Goal: Information Seeking & Learning: Learn about a topic

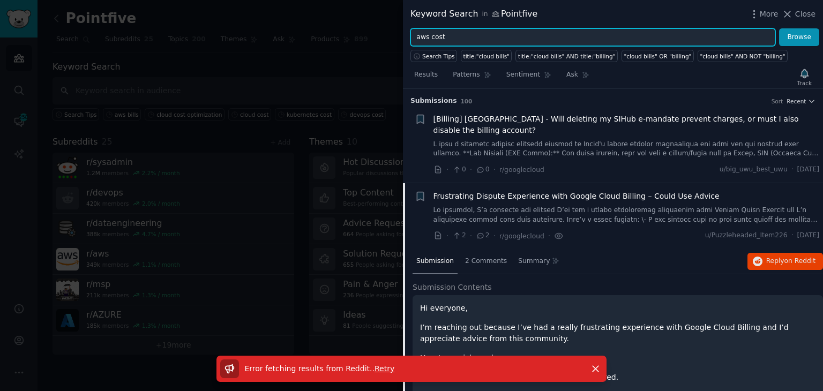
click at [442, 38] on input "aws cost" at bounding box center [593, 37] width 365 height 18
click at [779, 28] on button "Browse" at bounding box center [799, 37] width 40 height 18
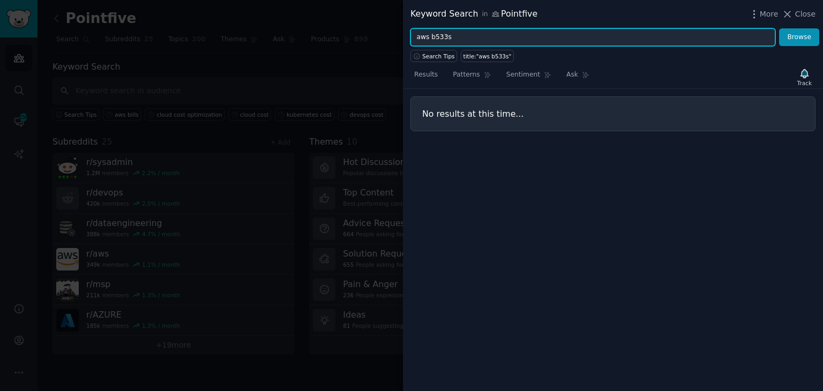
click at [441, 40] on input "aws b533s" at bounding box center [593, 37] width 365 height 18
click at [441, 40] on input "aws b53b3s" at bounding box center [593, 37] width 365 height 18
click at [442, 38] on input "aws b533s" at bounding box center [593, 37] width 365 height 18
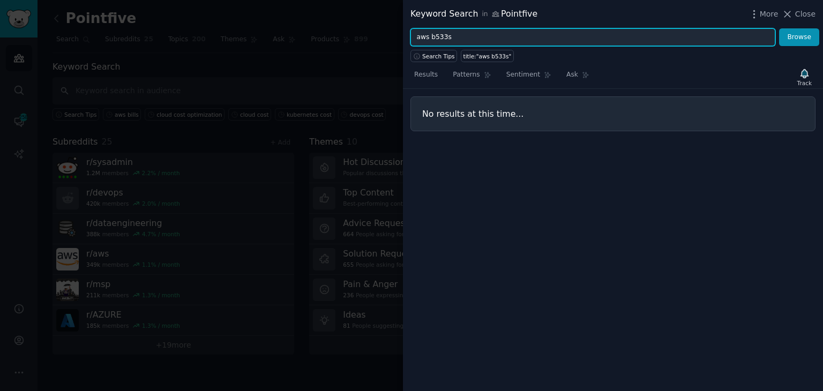
click at [442, 38] on input "aws b533s" at bounding box center [593, 37] width 365 height 18
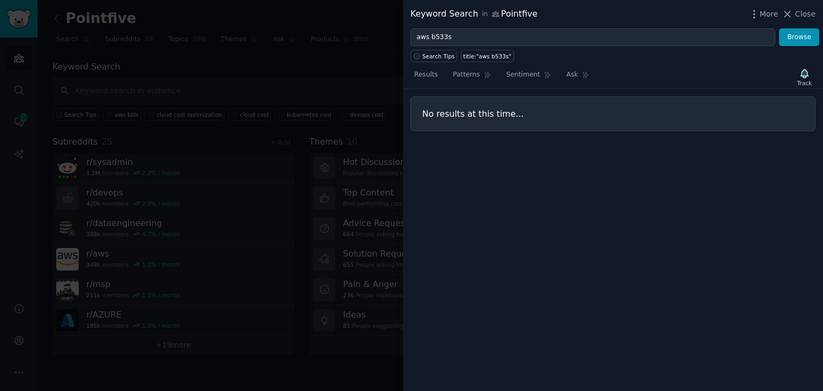
click at [508, 277] on div "Results Patterns Sentiment Ask Track No results at this time..." at bounding box center [613, 226] width 420 height 329
click at [439, 27] on div "Keyword Search in Pointfive More Close" at bounding box center [613, 14] width 420 height 28
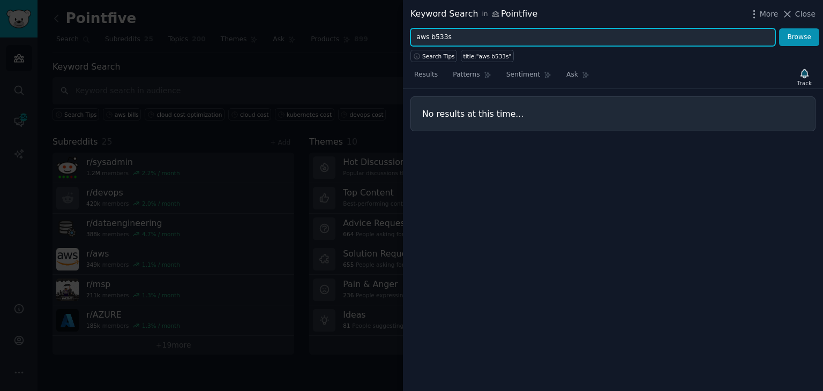
click at [436, 37] on input "aws b533s" at bounding box center [593, 37] width 365 height 18
type input "aws bill"
click at [779, 28] on button "Browse" at bounding box center [799, 37] width 40 height 18
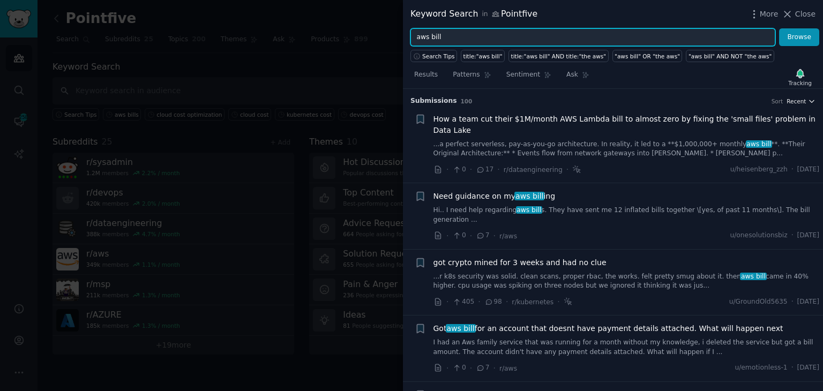
click at [797, 101] on span "Recent" at bounding box center [796, 102] width 19 height 8
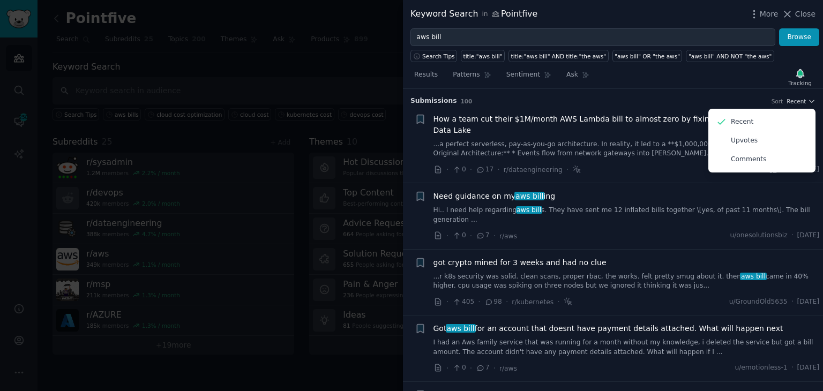
click at [22, 117] on div at bounding box center [411, 195] width 823 height 391
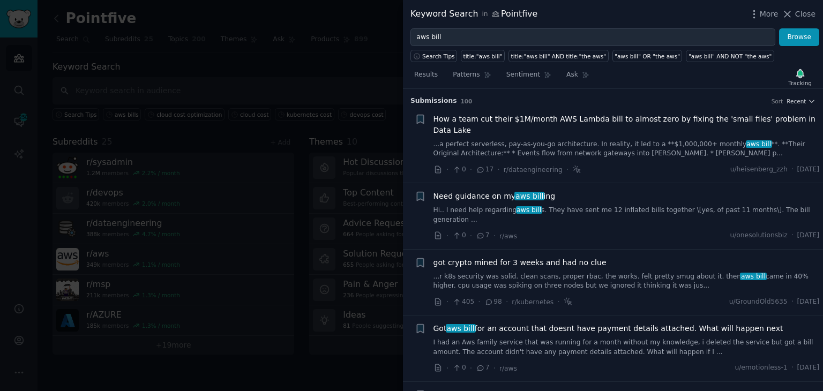
click at [264, 333] on div at bounding box center [411, 195] width 823 height 391
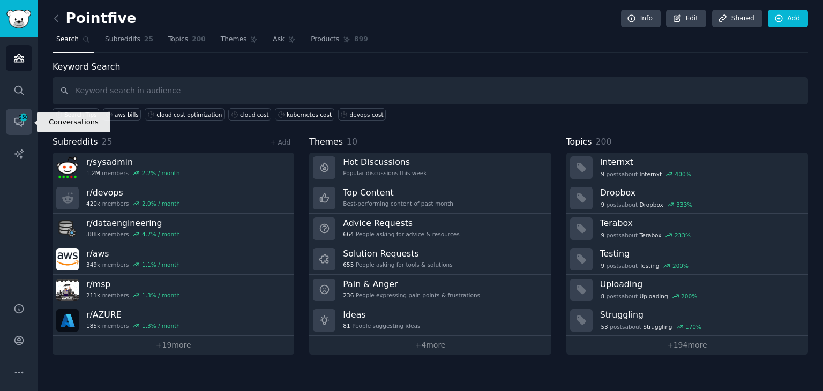
click at [21, 122] on icon "Sidebar" at bounding box center [18, 122] width 9 height 9
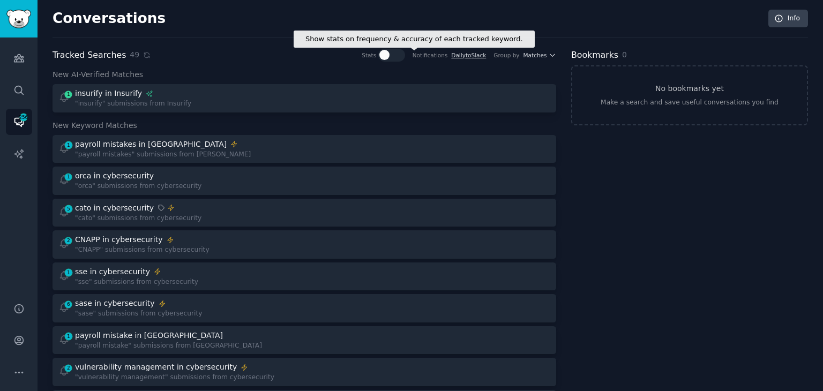
click at [390, 57] on div at bounding box center [384, 55] width 10 height 10
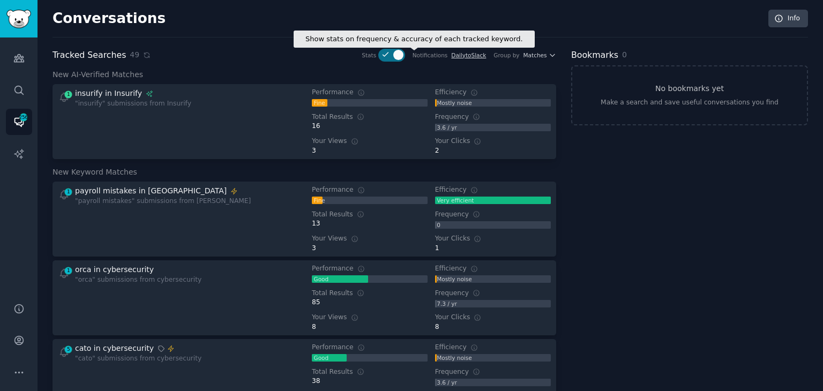
click at [402, 56] on div at bounding box center [398, 55] width 10 height 10
checkbox input "false"
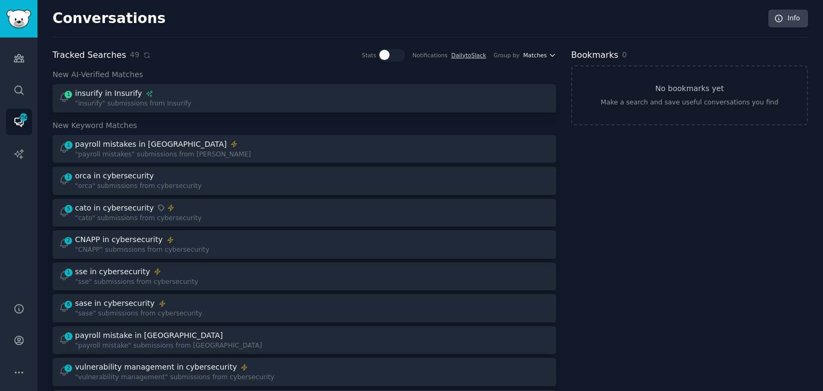
click at [551, 52] on icon "button" at bounding box center [553, 55] width 8 height 8
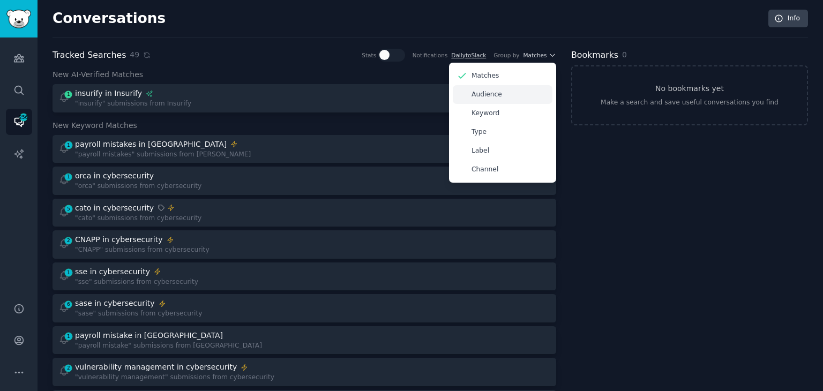
click at [465, 97] on icon at bounding box center [462, 94] width 11 height 11
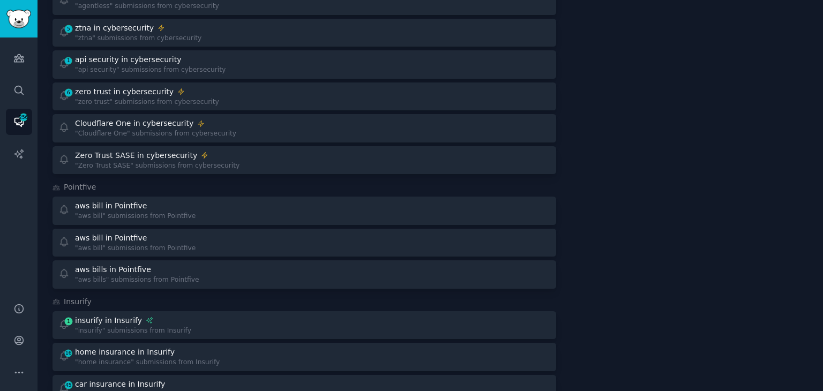
scroll to position [589, 0]
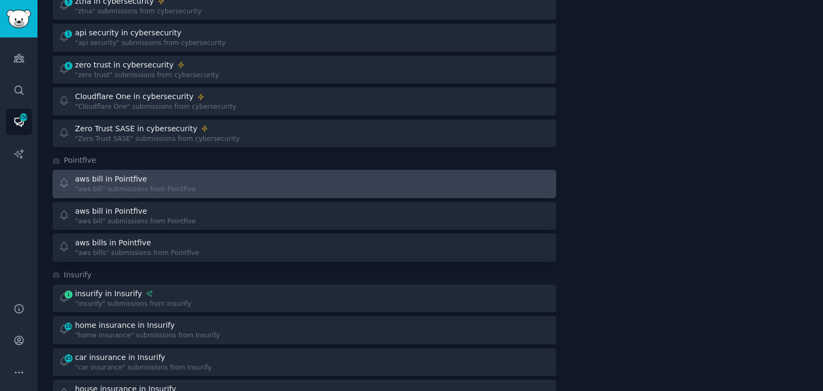
click at [173, 181] on div "aws bill in Pointfive" at bounding box center [135, 179] width 121 height 11
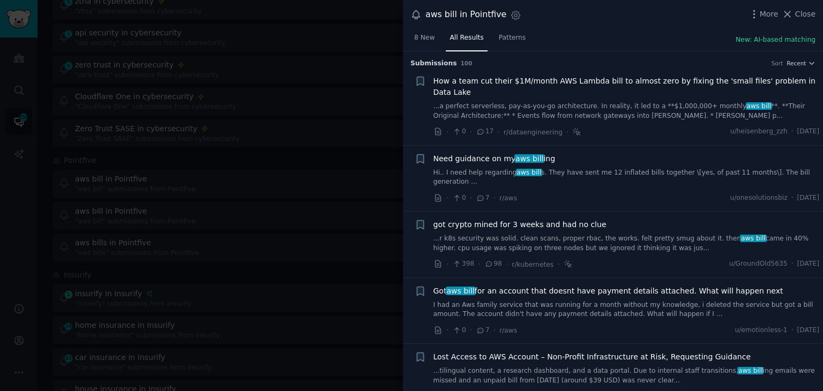
click at [216, 217] on div at bounding box center [411, 195] width 823 height 391
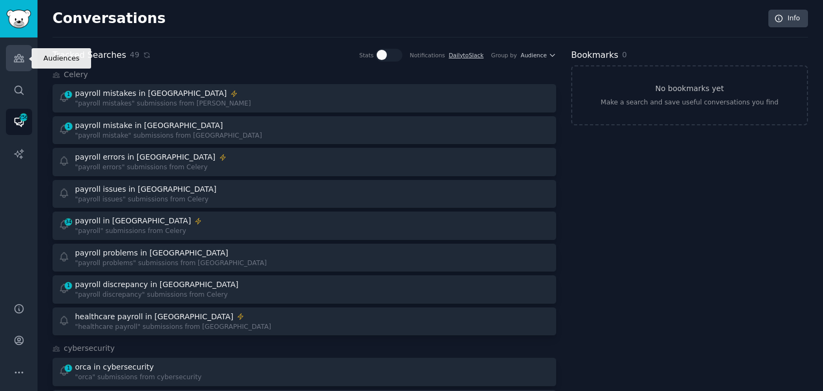
click at [24, 58] on link "Audiences" at bounding box center [19, 58] width 26 height 26
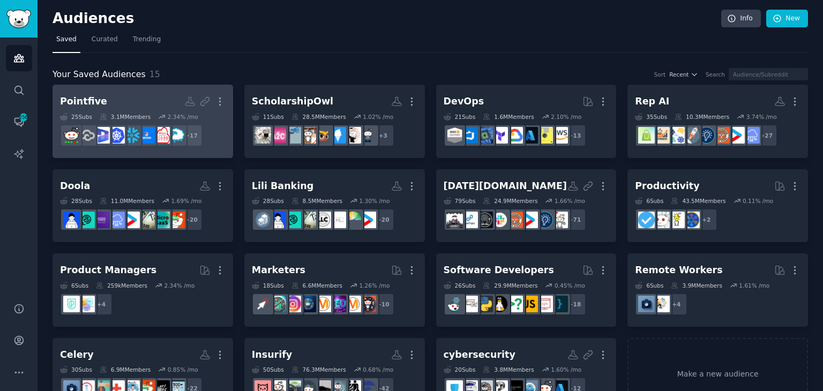
click at [161, 101] on h2 "Pointfive More" at bounding box center [143, 101] width 166 height 19
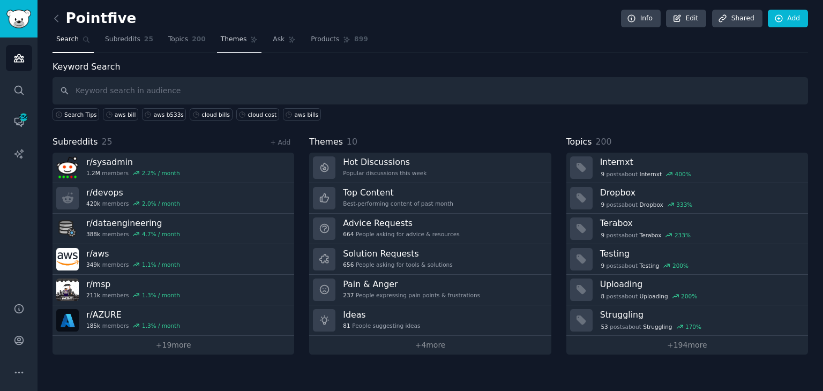
click at [228, 41] on span "Themes" at bounding box center [234, 40] width 26 height 10
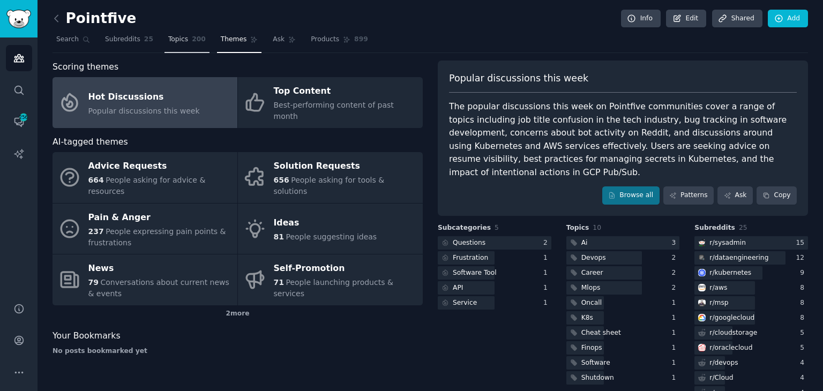
click at [165, 48] on link "Topics 200" at bounding box center [187, 42] width 45 height 22
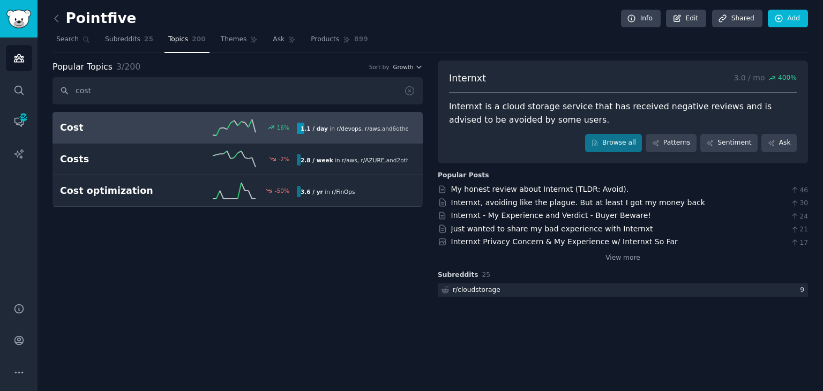
type input "cost"
click at [125, 133] on div "Cost 16 % 1.1 / day in r/ devops , r/ aws , and 6 other s" at bounding box center [237, 128] width 355 height 16
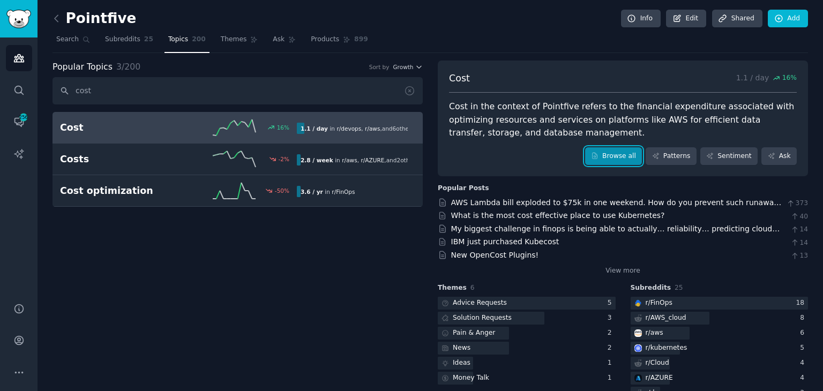
click at [621, 157] on link "Browse all" at bounding box center [613, 156] width 57 height 18
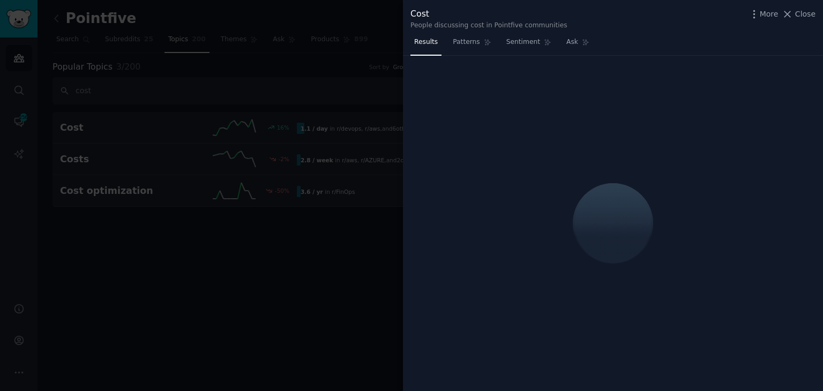
click at [767, 20] on div "Cost People discussing cost in Pointfive communities More Close" at bounding box center [613, 19] width 405 height 23
click at [760, 17] on icon "button" at bounding box center [754, 14] width 11 height 11
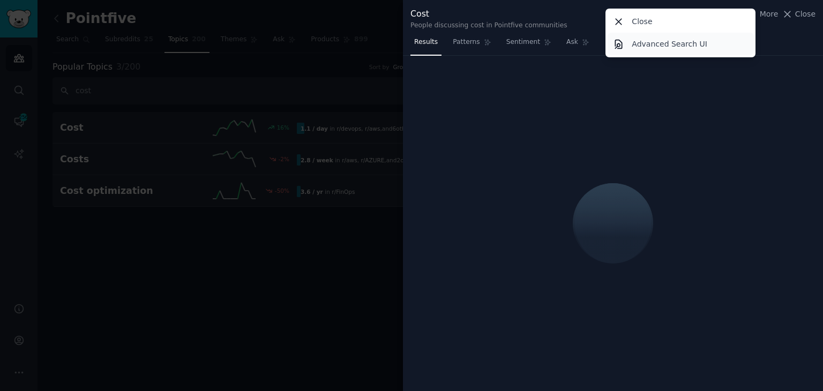
click at [702, 46] on p "Advanced Search UI" at bounding box center [670, 44] width 76 height 11
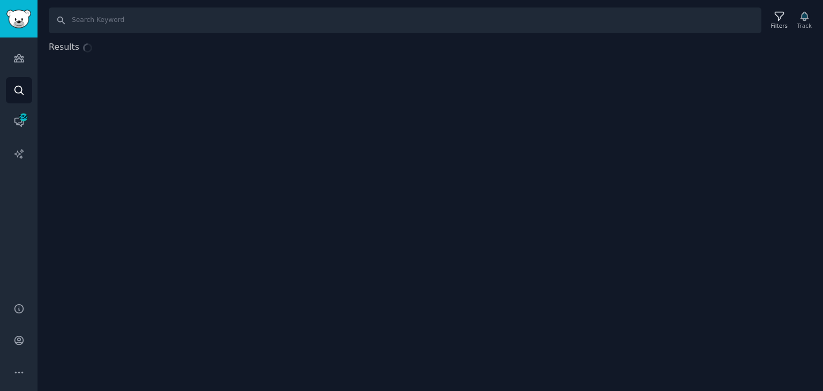
click at [657, 44] on div "Results" at bounding box center [431, 139] width 786 height 197
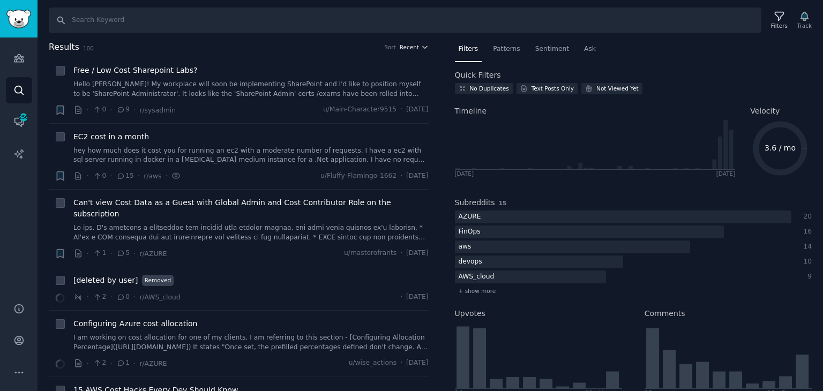
click at [416, 50] on span "Recent" at bounding box center [409, 47] width 19 height 8
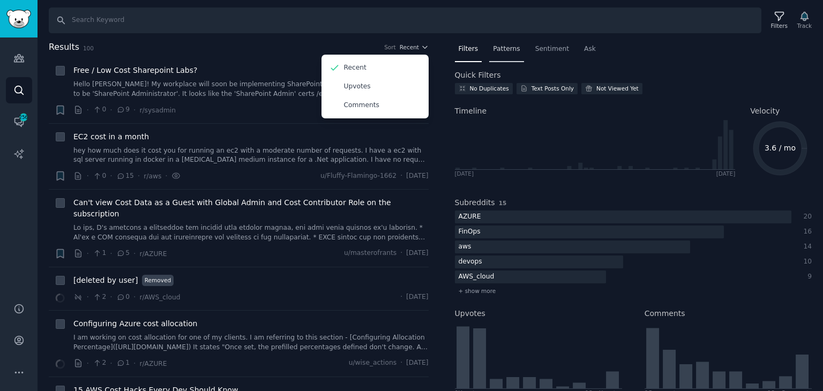
click at [493, 45] on span "Patterns" at bounding box center [506, 49] width 27 height 10
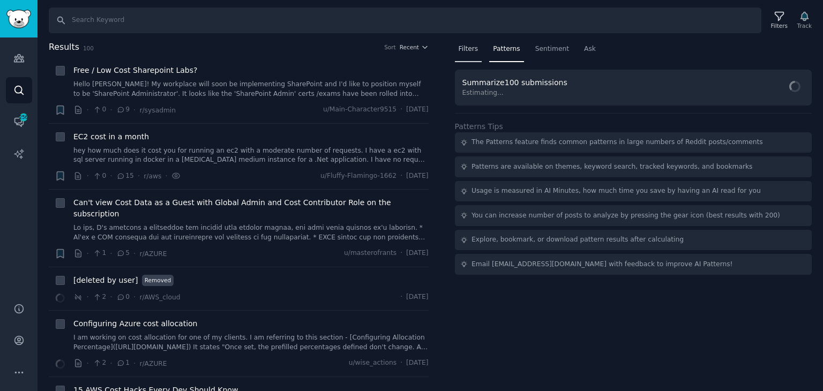
click at [467, 48] on span "Filters" at bounding box center [469, 49] width 20 height 10
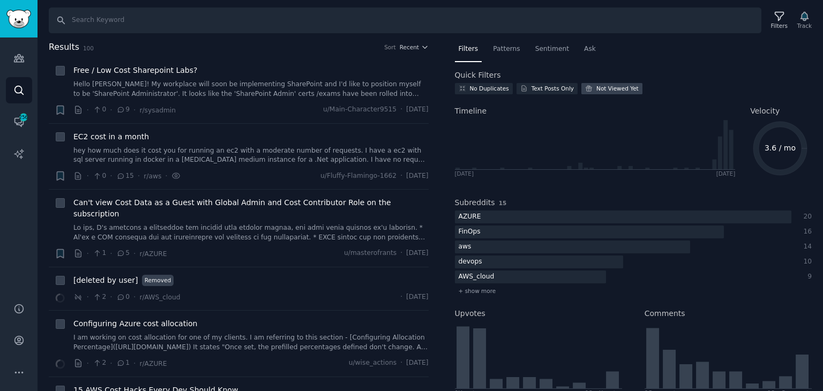
click at [598, 89] on div "Not Viewed Yet" at bounding box center [617, 89] width 42 height 8
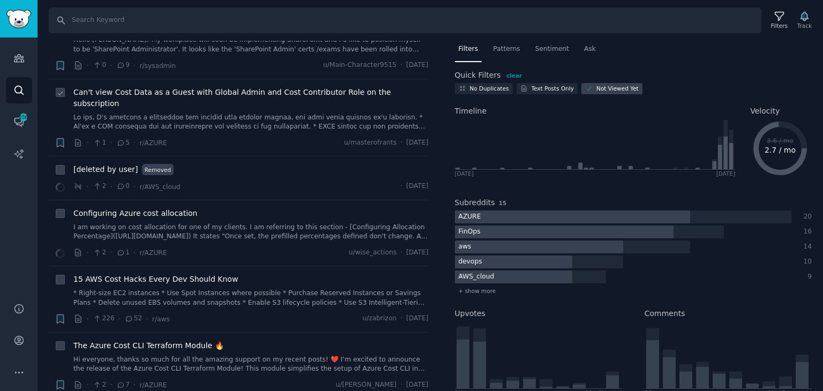
scroll to position [54, 0]
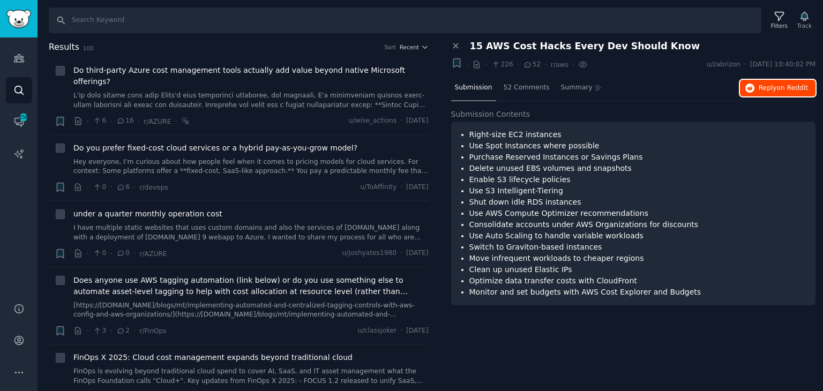
click at [764, 90] on span "Reply on Reddit" at bounding box center [783, 89] width 49 height 10
click at [257, 158] on link "Hey everyone, I’m curious about how people feel when it comes to pricing models…" at bounding box center [250, 167] width 355 height 19
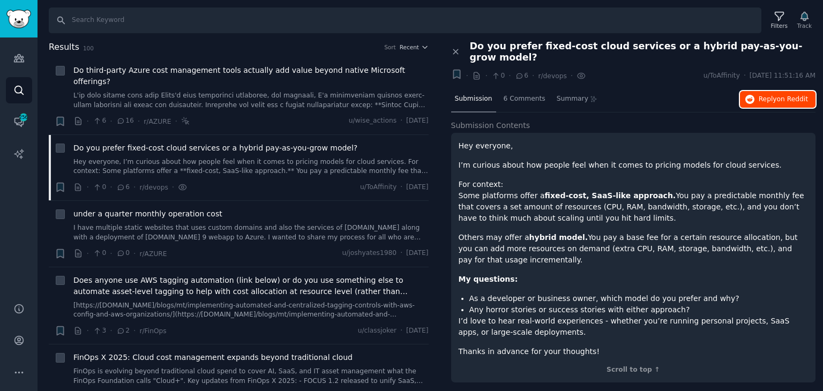
click at [759, 91] on button "Reply on Reddit" at bounding box center [778, 99] width 76 height 17
click at [222, 208] on div "under a quarter monthly operation cost" at bounding box center [250, 213] width 355 height 11
click at [216, 223] on link "I have multiple static websites that uses custom domains and also the services …" at bounding box center [250, 232] width 355 height 19
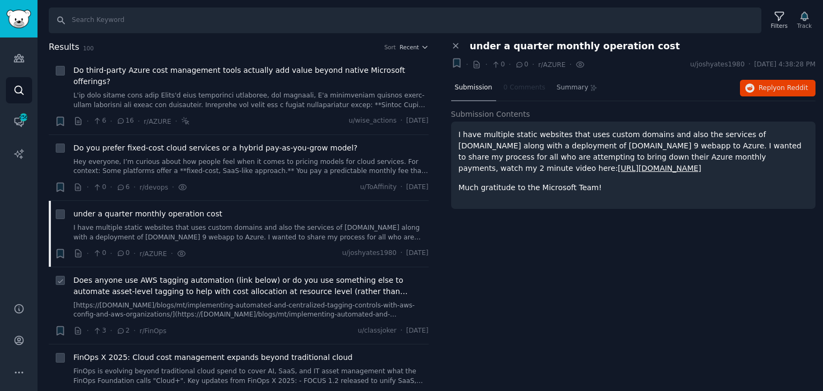
click at [200, 301] on link "[https://[DOMAIN_NAME]/blogs/mt/implementing-automated-and-centralized-tagging-…" at bounding box center [250, 310] width 355 height 19
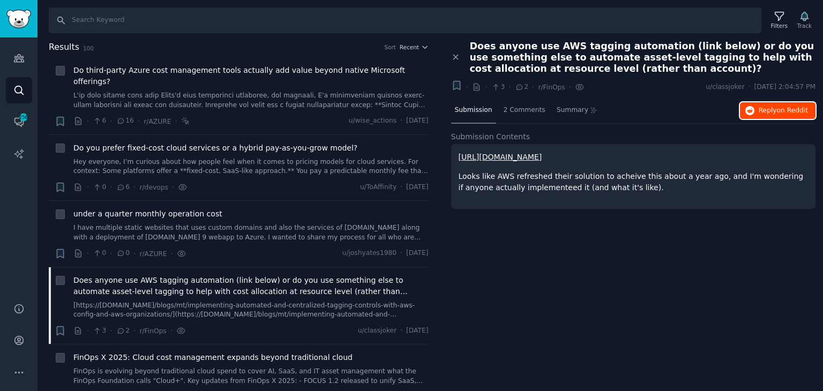
click at [764, 110] on span "Reply on Reddit" at bounding box center [783, 111] width 49 height 10
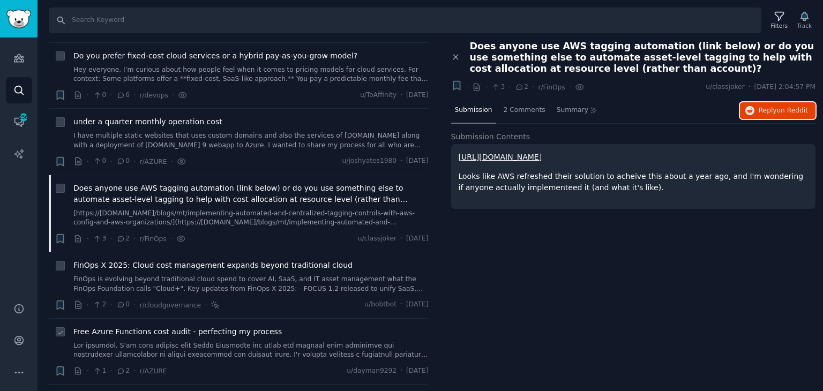
scroll to position [107, 0]
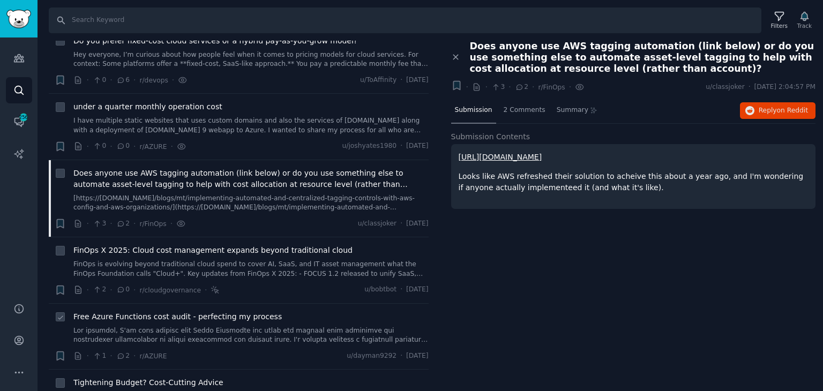
click at [109, 311] on span "Free Azure Functions cost audit - perfecting my process" at bounding box center [177, 316] width 208 height 11
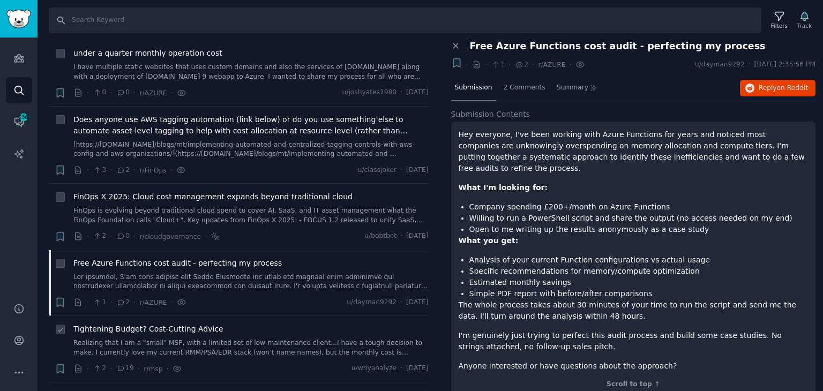
scroll to position [214, 0]
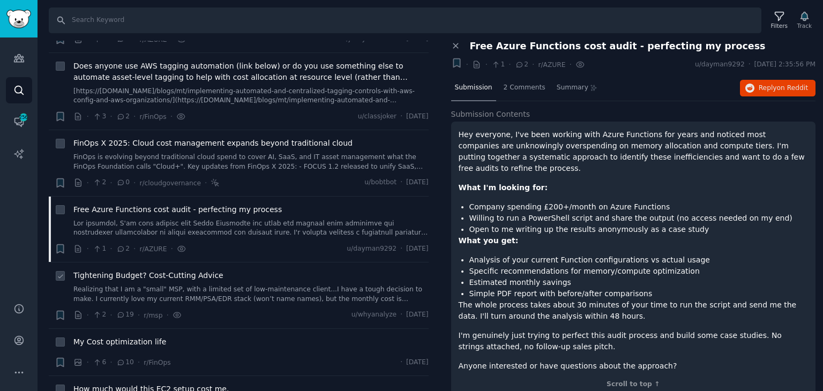
click at [215, 285] on link "Realizing that I am a "small" MSP, with a limited set of low-maintenance client…" at bounding box center [250, 294] width 355 height 19
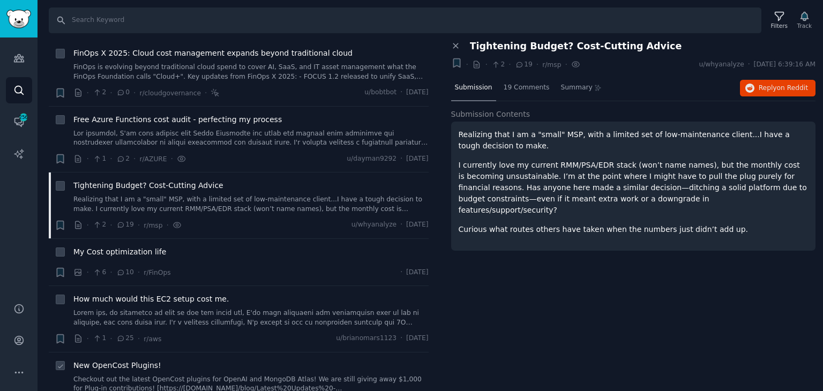
scroll to position [322, 0]
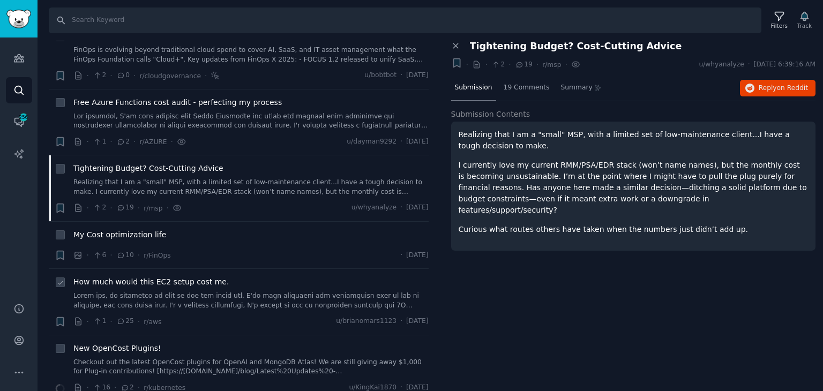
click at [197, 294] on link at bounding box center [250, 301] width 355 height 19
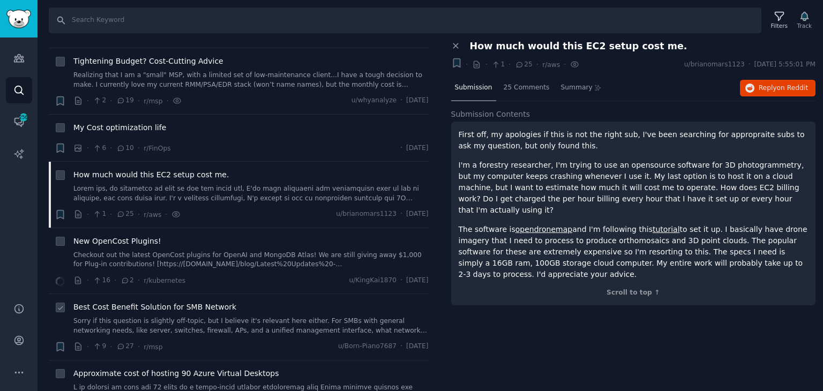
scroll to position [482, 0]
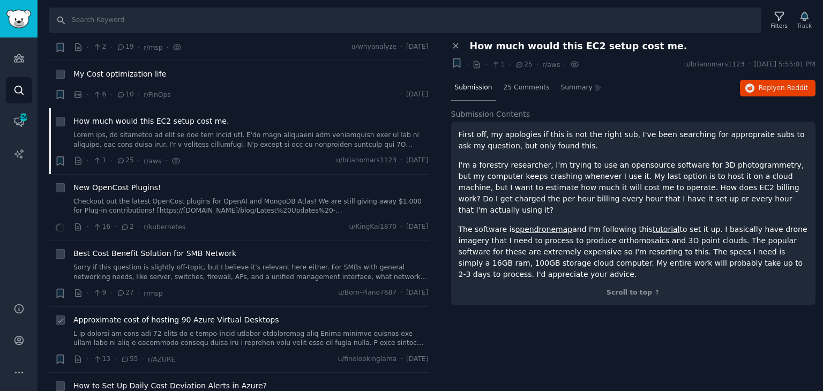
click at [220, 330] on link at bounding box center [250, 339] width 355 height 19
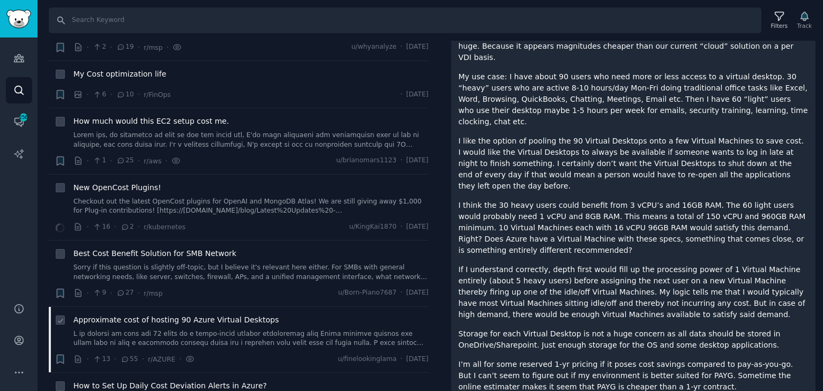
scroll to position [536, 0]
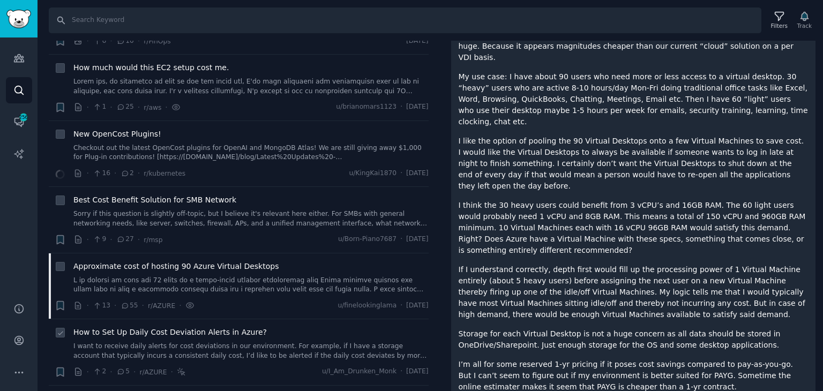
click at [255, 342] on link "I want to receive daily alerts for cost deviations in our environment. For exam…" at bounding box center [250, 351] width 355 height 19
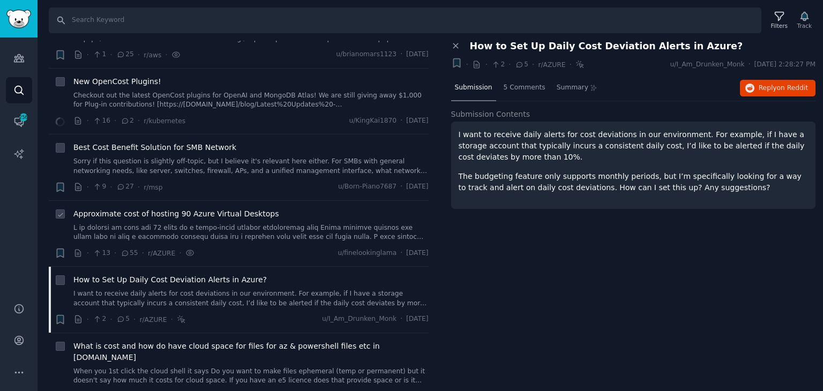
scroll to position [589, 0]
click at [244, 340] on div "What is cost and how do have cloud space for files for az & powershell files et…" at bounding box center [250, 362] width 355 height 45
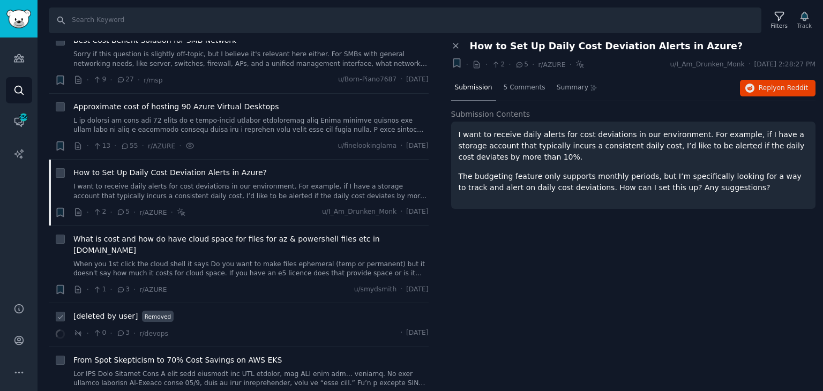
scroll to position [697, 0]
click at [177, 259] on link "When you 1st click the cloud shell it says Do you want to make files ephemeral …" at bounding box center [250, 268] width 355 height 19
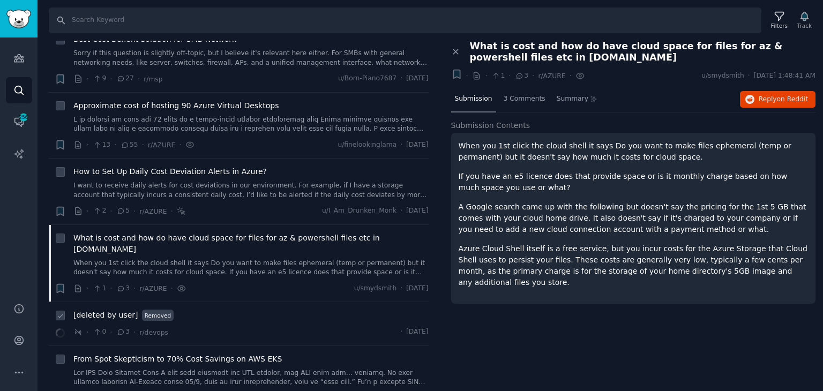
scroll to position [857, 0]
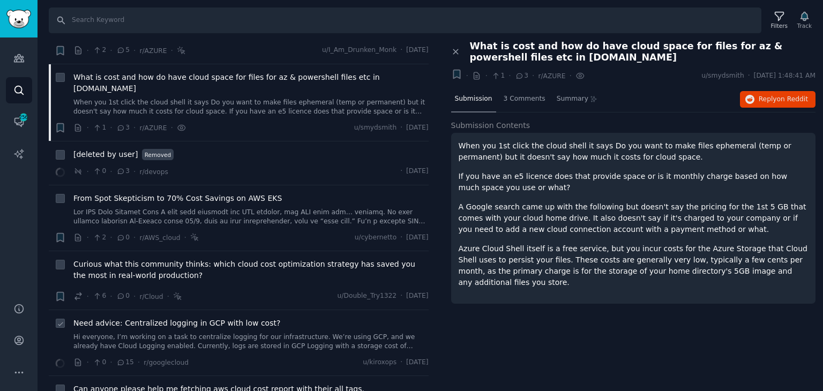
click at [159, 333] on link "Hi everyone, I’m working on a task to centralize logging for our infrastructure…" at bounding box center [250, 342] width 355 height 19
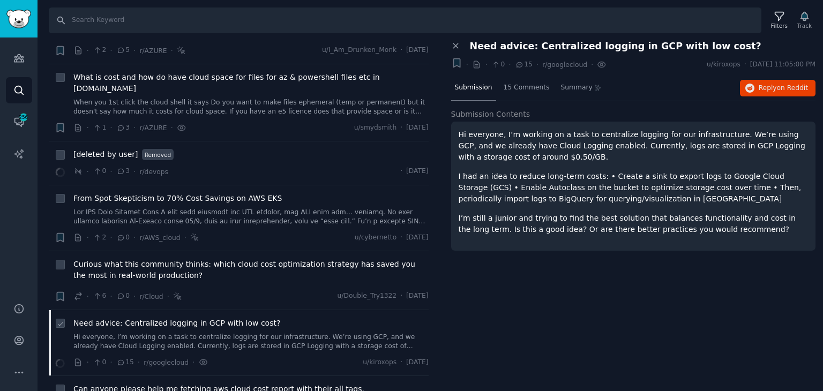
click at [159, 333] on link "Hi everyone, I’m working on a task to centralize logging for our infrastructure…" at bounding box center [250, 342] width 355 height 19
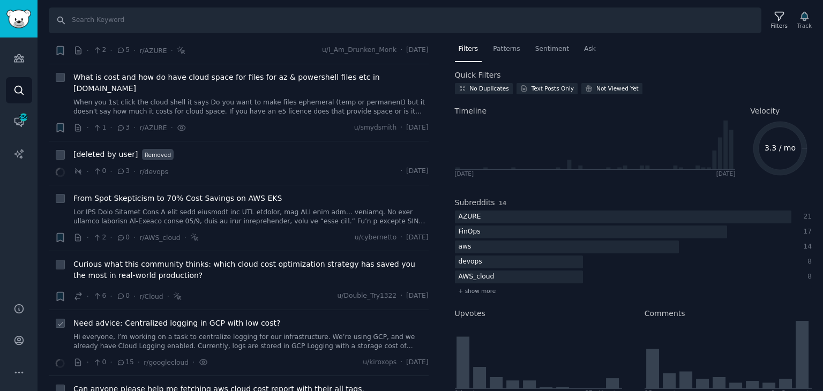
click at [164, 318] on span "Need advice: Centralized logging in GCP with low cost?" at bounding box center [176, 323] width 207 height 11
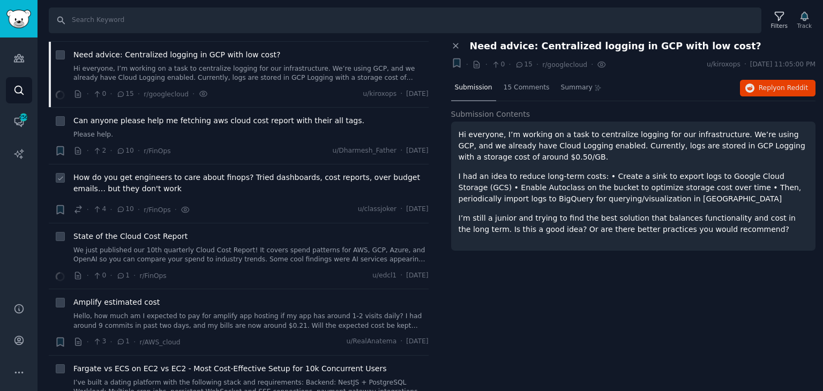
scroll to position [1179, 0]
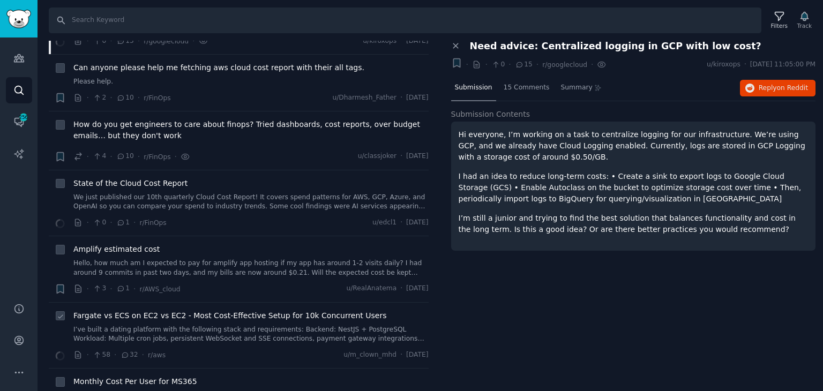
click at [201, 325] on link "I’ve built a dating platform with the following stack and requirements: Backend…" at bounding box center [250, 334] width 355 height 19
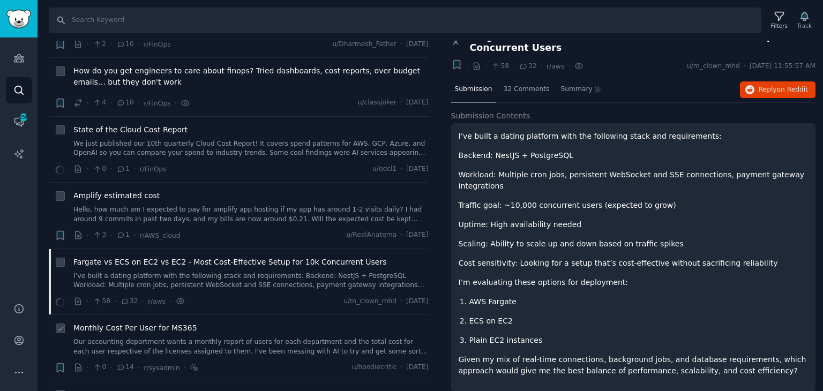
scroll to position [1286, 0]
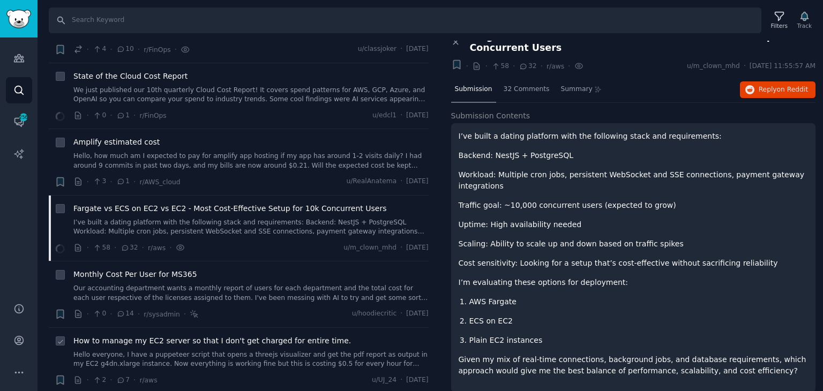
click at [242, 335] on span "How to manage my EC2 server so that I don't get charged for entire time." at bounding box center [212, 340] width 278 height 11
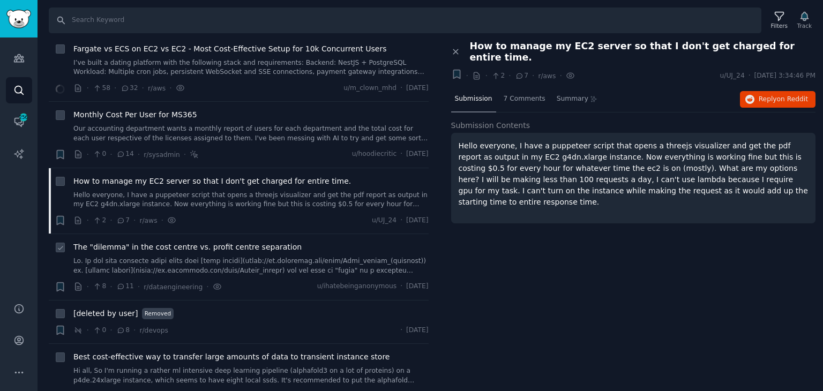
scroll to position [1447, 0]
click at [322, 365] on link "Hi all, So I'm running a rather ml intensive deep learning pipeline (alphafold3…" at bounding box center [250, 374] width 355 height 19
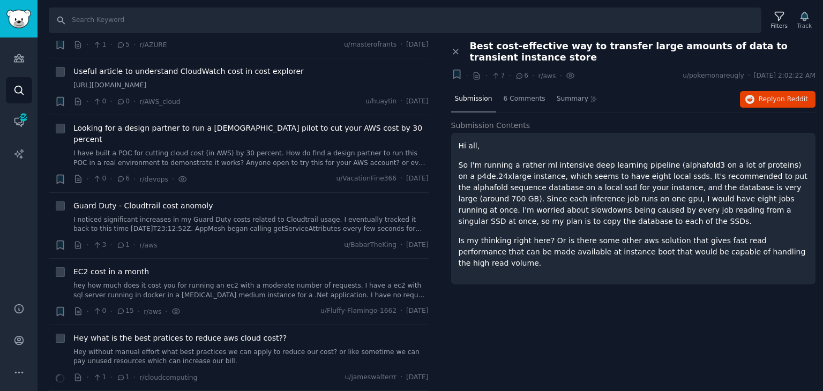
scroll to position [1876, 0]
click at [280, 332] on div "Hey what is the best pratices to reduce aws cloud cost?? Hey without manual eff…" at bounding box center [250, 349] width 355 height 34
click at [255, 347] on link "Hey without manual effort what best practices we can apply to reduce our cost? …" at bounding box center [250, 356] width 355 height 19
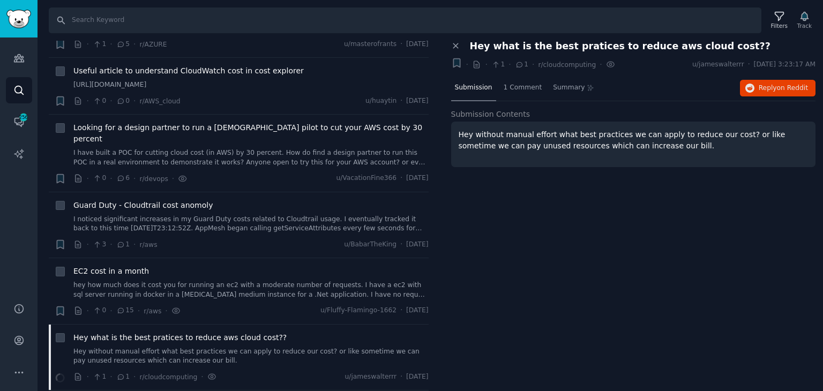
scroll to position [1929, 0]
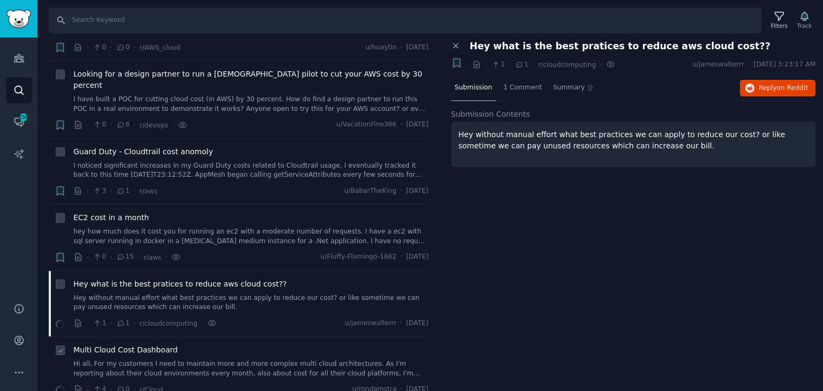
click at [185, 360] on link "Hi all, For my customers I need to maintain more and more complex multi cloud a…" at bounding box center [250, 369] width 355 height 19
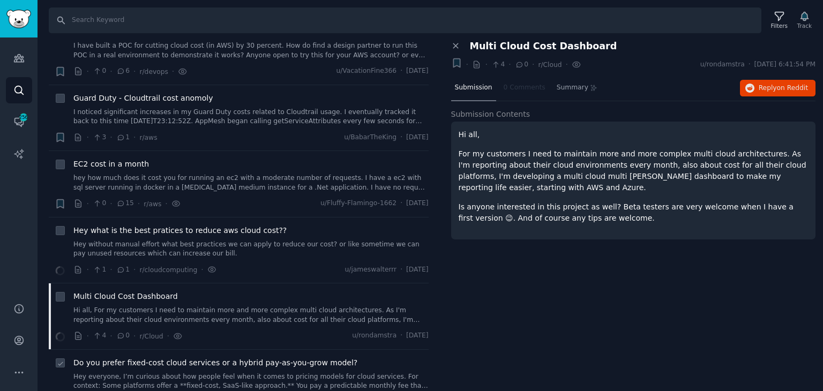
scroll to position [2144, 0]
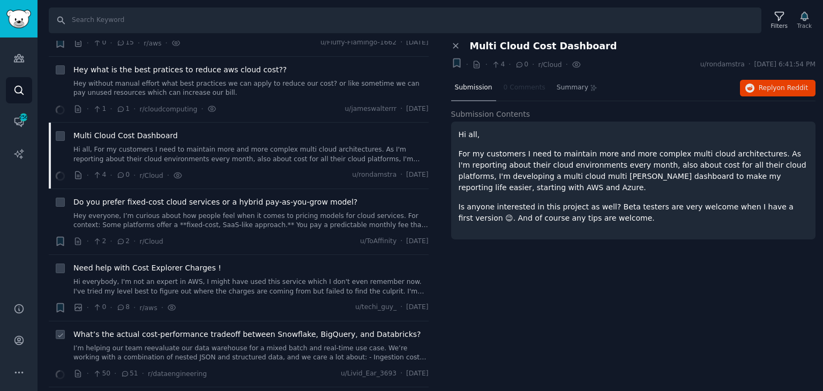
click at [301, 344] on link "I’m helping our team reevaluate our data warehouse for a mixed batch and real-t…" at bounding box center [250, 353] width 355 height 19
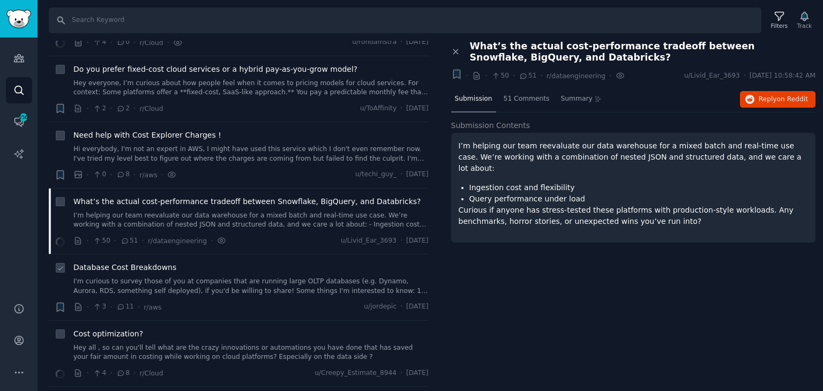
scroll to position [2304, 0]
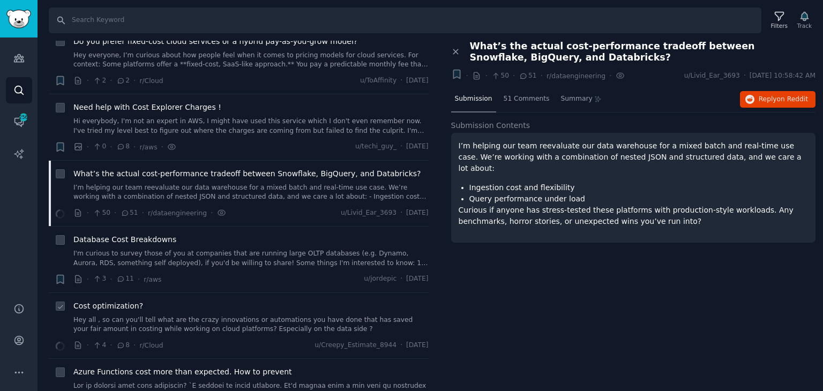
click at [188, 316] on link "Hey all , so can you'll tell what are the crazy innovations or automations you …" at bounding box center [250, 325] width 355 height 19
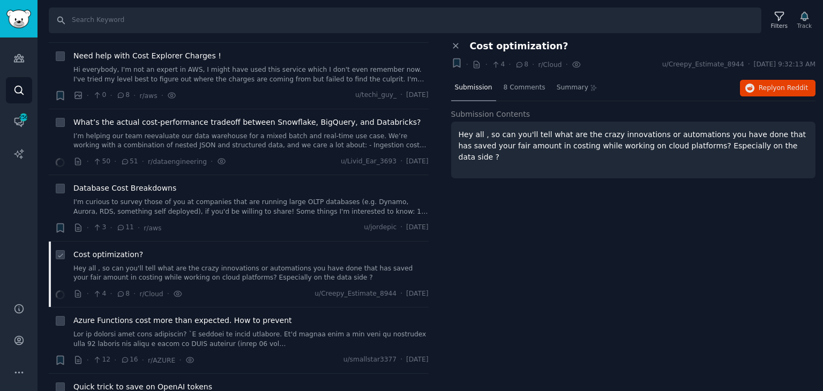
scroll to position [2358, 0]
click at [204, 328] on link at bounding box center [250, 337] width 355 height 19
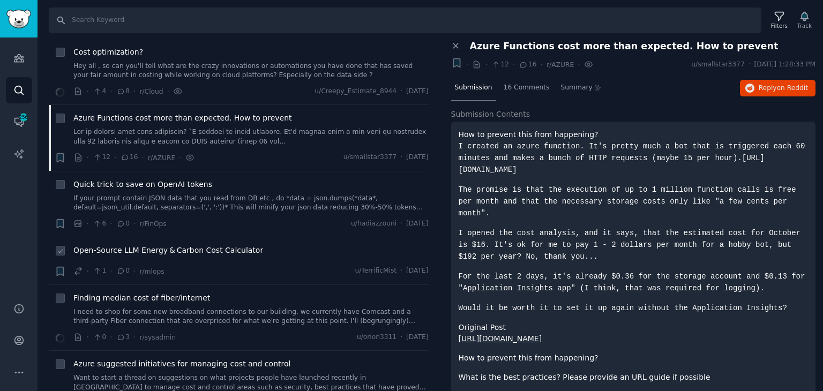
scroll to position [2572, 0]
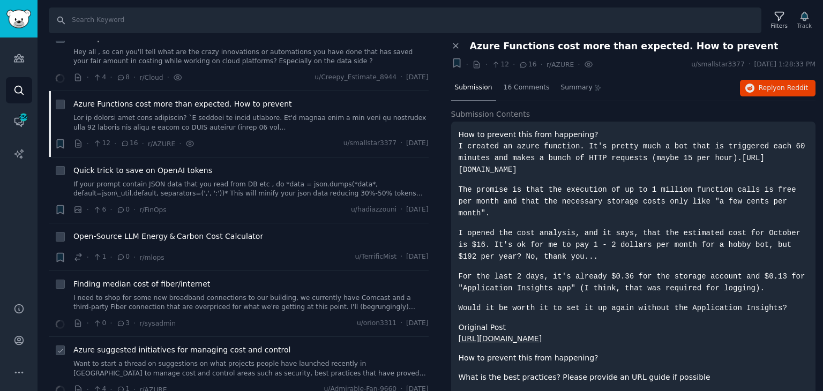
click at [185, 360] on link "Want to start a thread on suggestions on what projects people have launched rec…" at bounding box center [250, 369] width 355 height 19
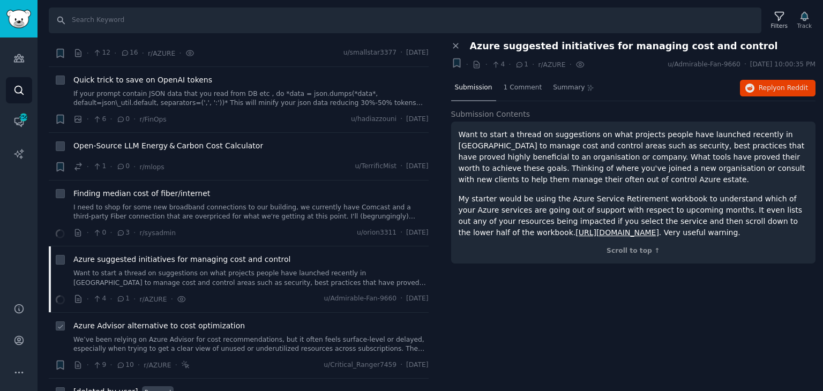
scroll to position [2680, 0]
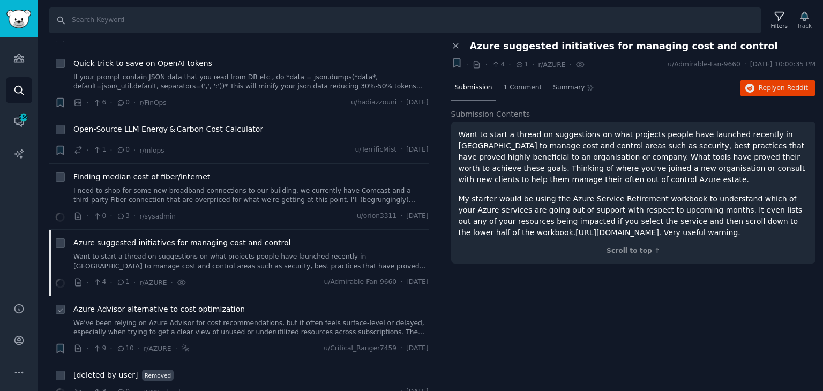
click at [230, 319] on link "We’ve been relying on Azure Advisor for cost recommendations, but it often feel…" at bounding box center [250, 328] width 355 height 19
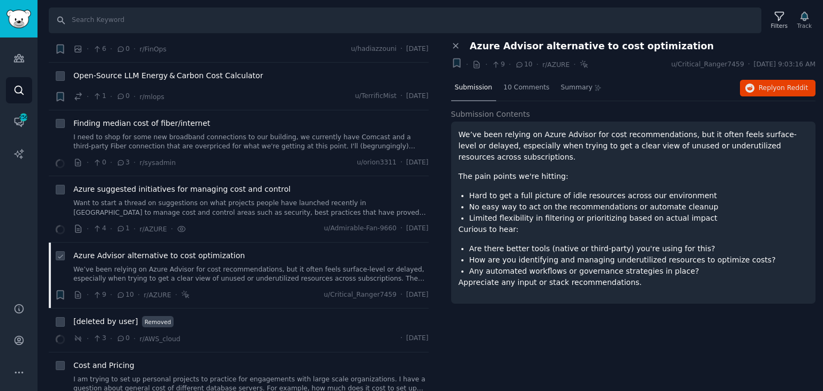
scroll to position [2787, 0]
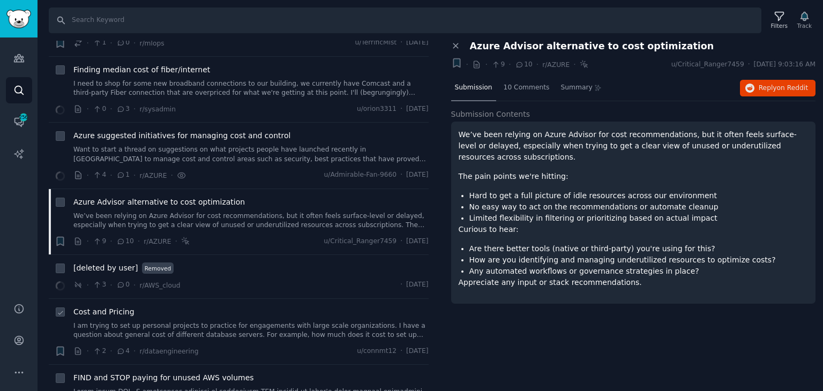
click at [175, 322] on link "I am trying to set up personal projects to practice for engagements with large …" at bounding box center [250, 331] width 355 height 19
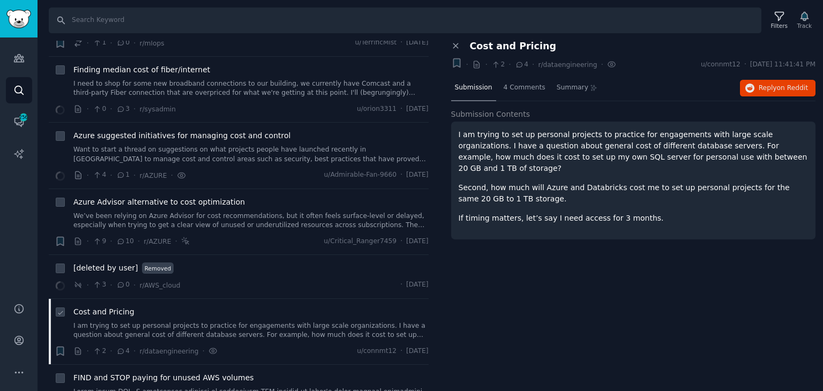
scroll to position [2840, 0]
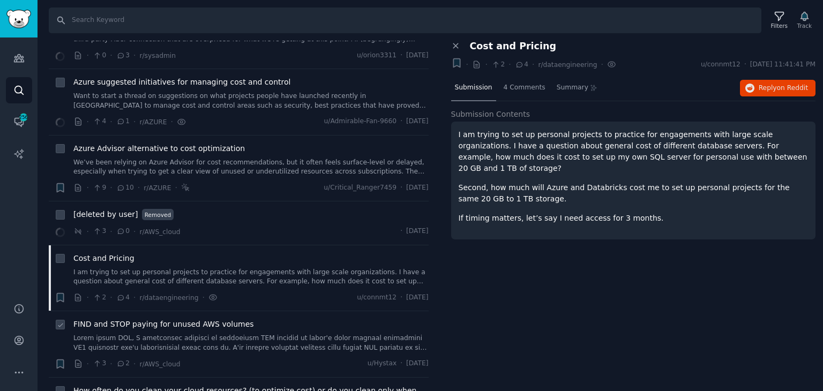
click at [176, 334] on link at bounding box center [250, 343] width 355 height 19
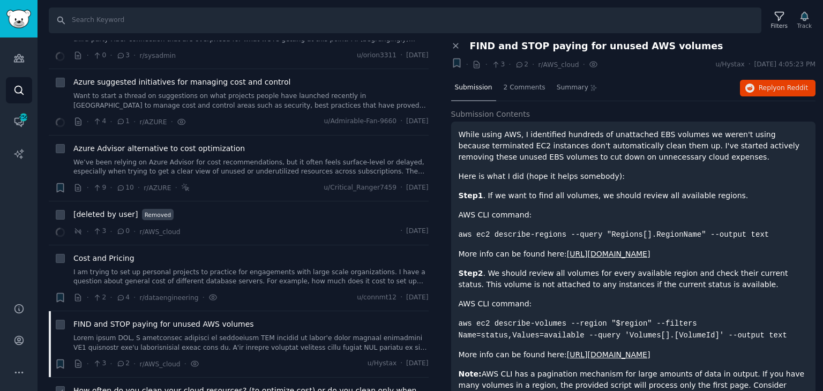
click at [260, 385] on span "How often do you clean your cloud resources? (to optimize cost) or do you clean…" at bounding box center [250, 396] width 355 height 23
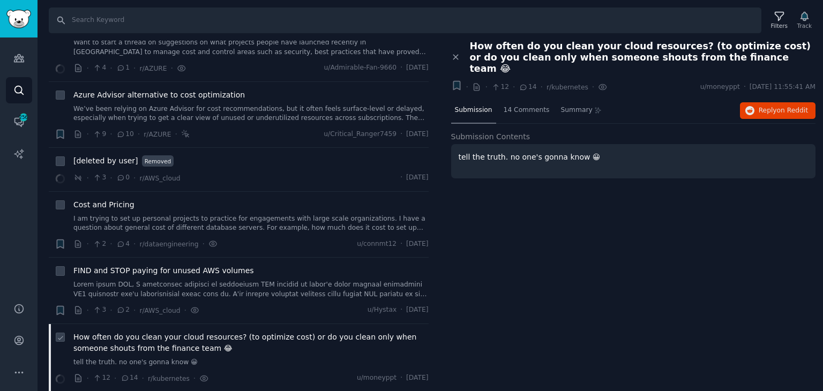
scroll to position [2947, 0]
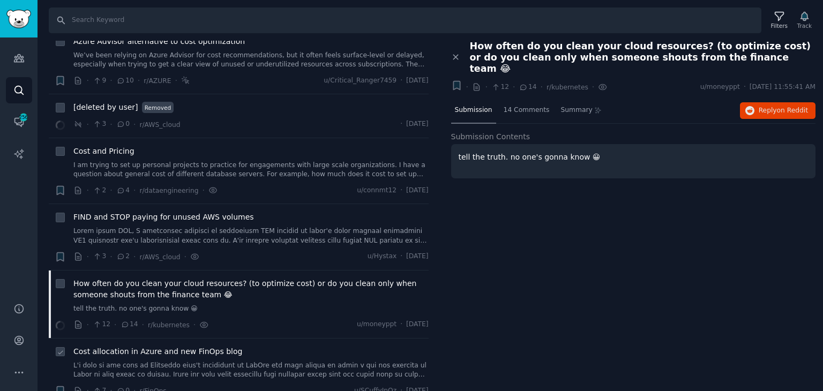
click at [196, 361] on link at bounding box center [250, 370] width 355 height 19
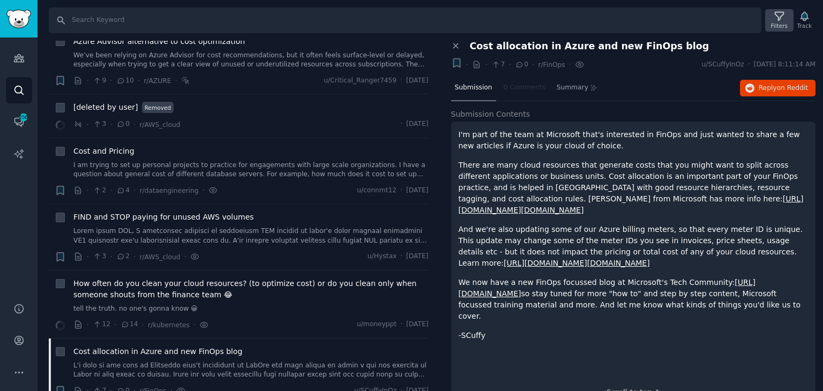
click at [779, 17] on icon at bounding box center [779, 16] width 11 height 11
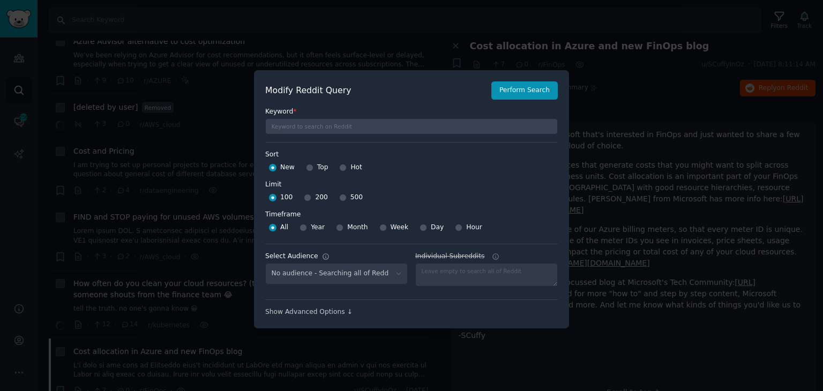
select select "64e3f277c2"
click at [339, 227] on input "Month" at bounding box center [340, 228] width 8 height 8
radio input "true"
click at [339, 195] on input "500" at bounding box center [343, 198] width 8 height 8
radio input "true"
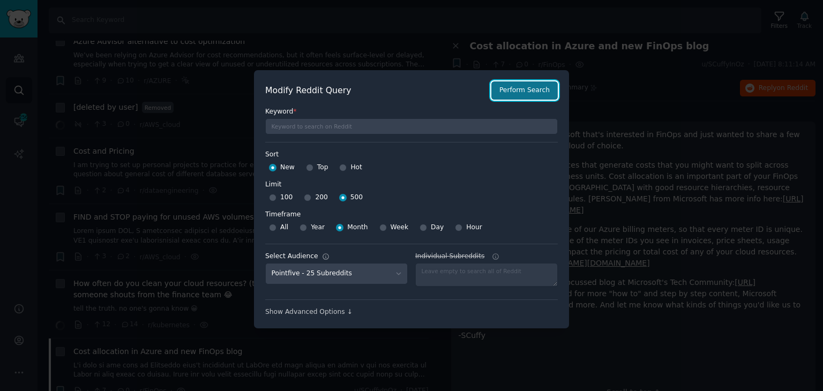
click at [526, 93] on button "Perform Search" at bounding box center [524, 90] width 66 height 18
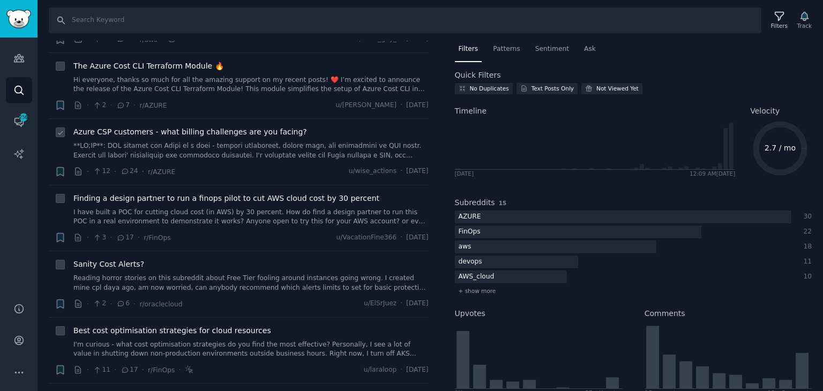
scroll to position [477, 0]
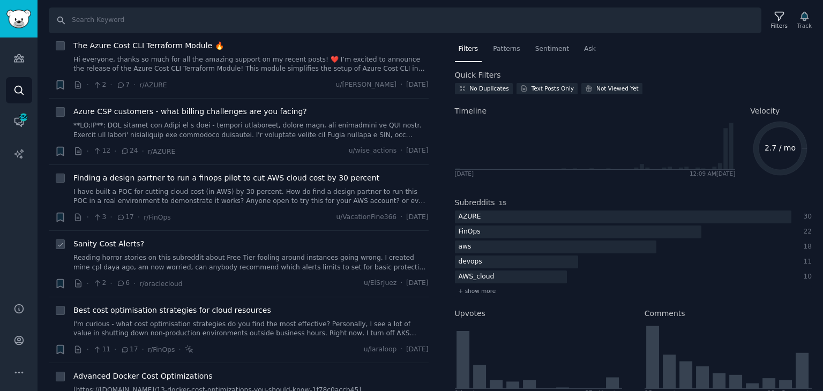
click at [211, 256] on link "Reading horror stories on this subreddit about Free Tier fooling around instanc…" at bounding box center [250, 262] width 355 height 19
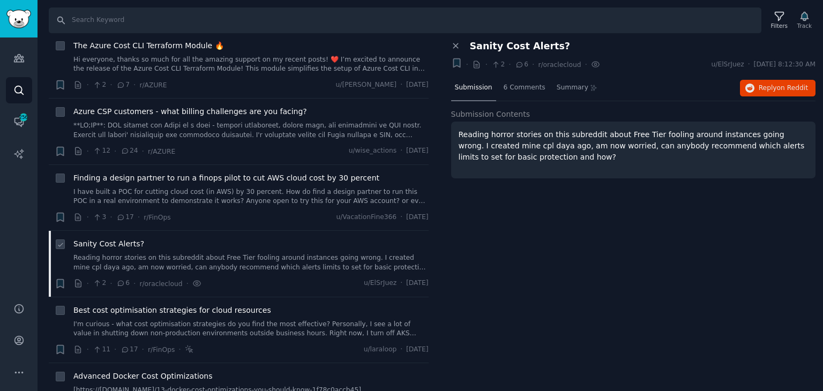
scroll to position [531, 0]
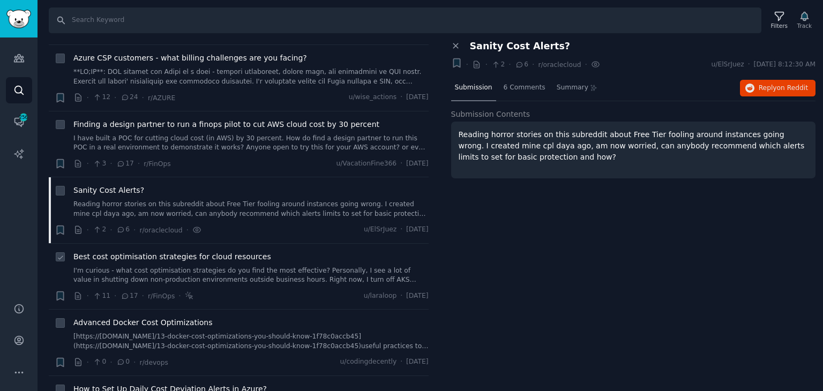
click at [212, 251] on span "Best cost optimisation strategies for cloud resources" at bounding box center [172, 256] width 198 height 11
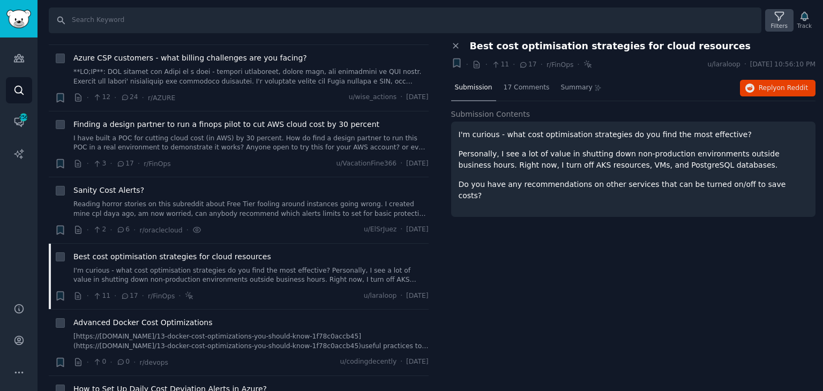
click at [786, 26] on div "Filters" at bounding box center [779, 26] width 17 height 8
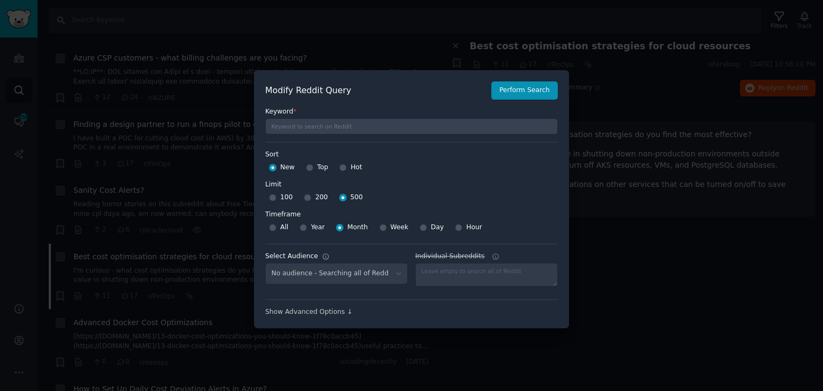
select select "64e3f277c2"
click at [532, 186] on label "Limit" at bounding box center [411, 185] width 293 height 10
click at [688, 259] on div at bounding box center [411, 195] width 823 height 391
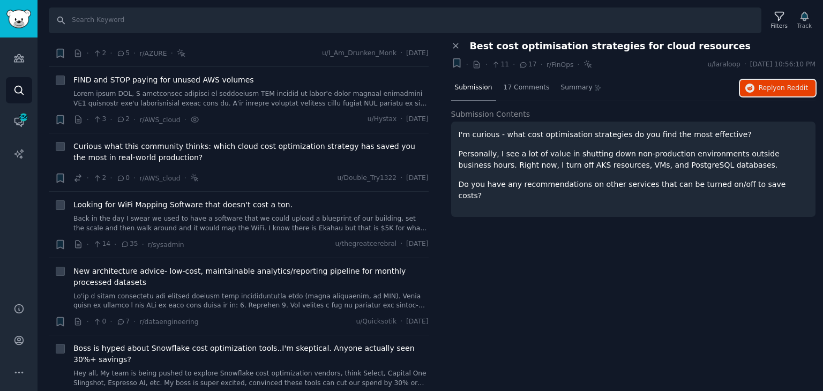
scroll to position [959, 0]
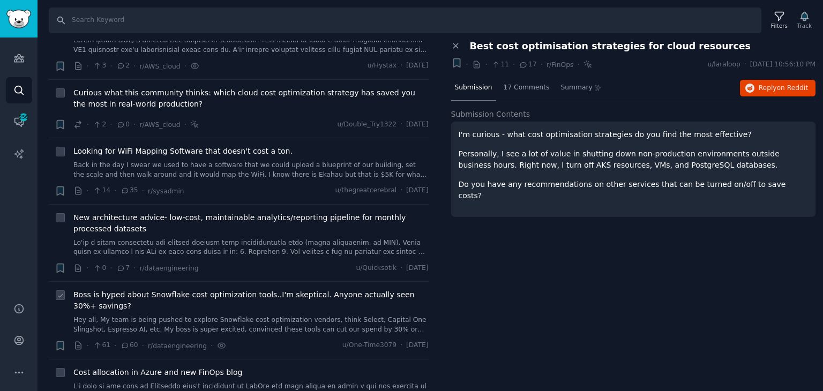
click at [189, 316] on link "Hey all, My team is being pushed to explore Snowflake cost optimization vendors…" at bounding box center [250, 325] width 355 height 19
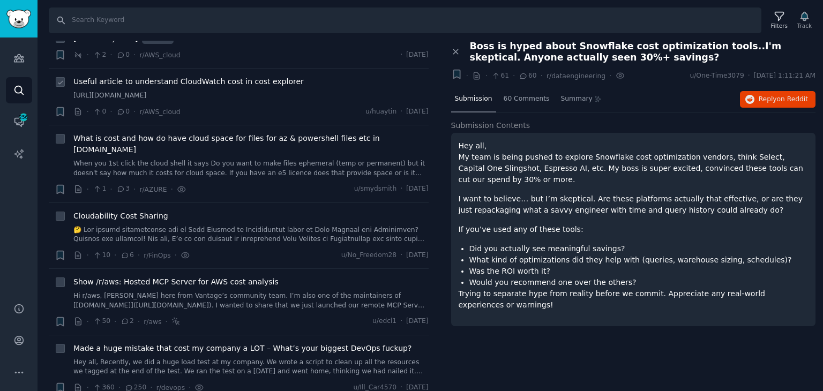
scroll to position [1442, 0]
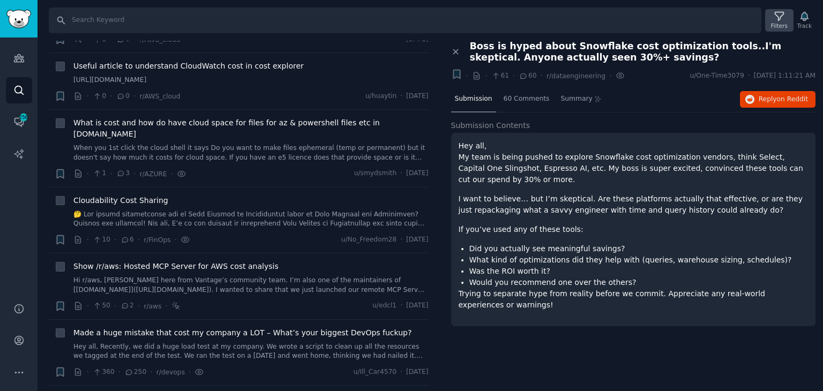
click at [776, 23] on div "Filters" at bounding box center [779, 26] width 17 height 8
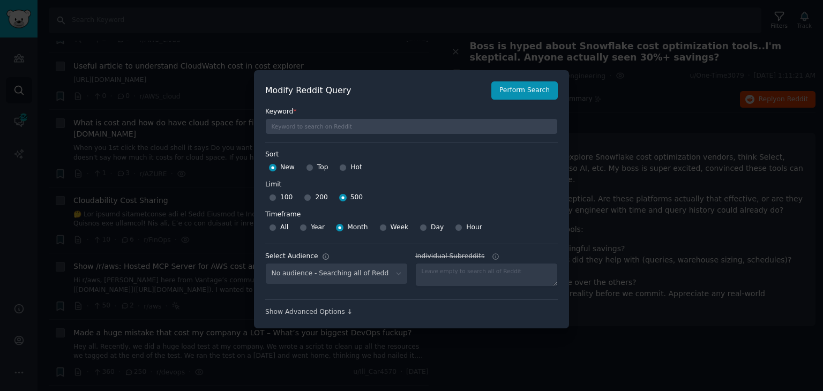
select select "64e3f277c2"
click at [549, 91] on button "Perform Search" at bounding box center [524, 90] width 66 height 18
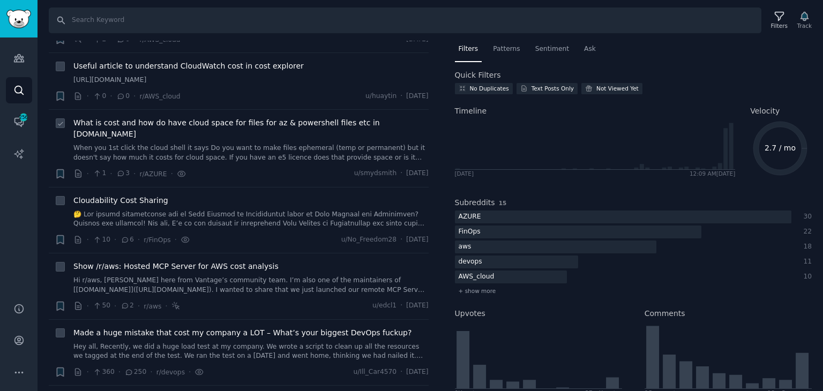
click at [248, 144] on link "When you 1st click the cloud shell it says Do you want to make files ephemeral …" at bounding box center [250, 153] width 355 height 19
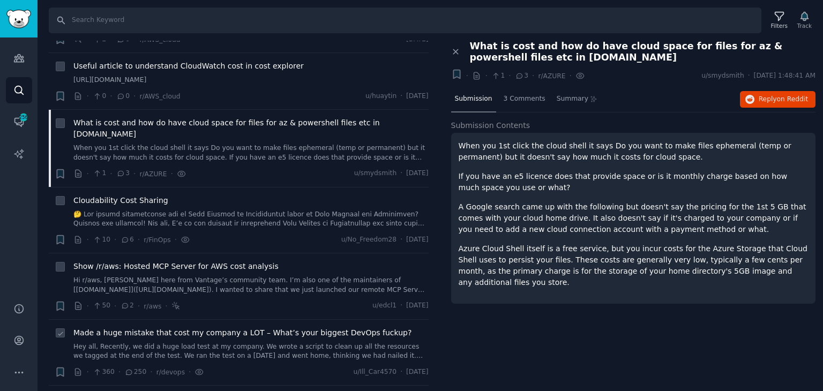
click at [244, 342] on link "Hey all, Recently, we did a huge load test at my company. We wrote a script to …" at bounding box center [250, 351] width 355 height 19
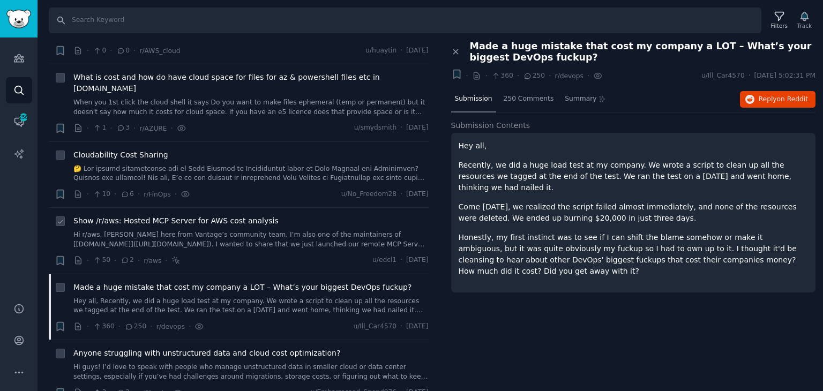
scroll to position [1495, 0]
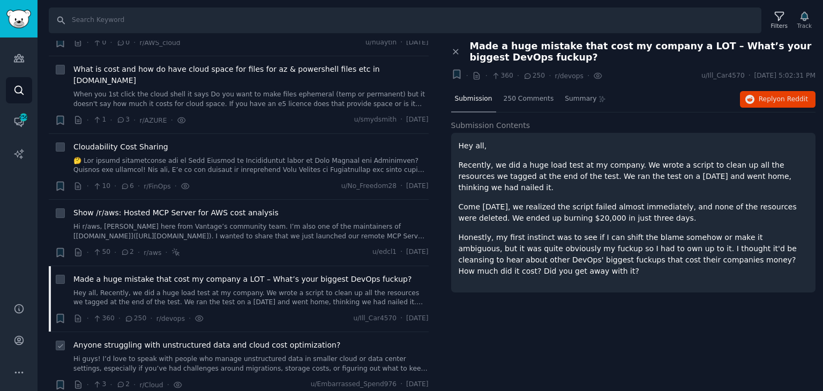
click at [186, 355] on link "Hi guys! I’d love to speak with people who manage unstructured data in smaller …" at bounding box center [250, 364] width 355 height 19
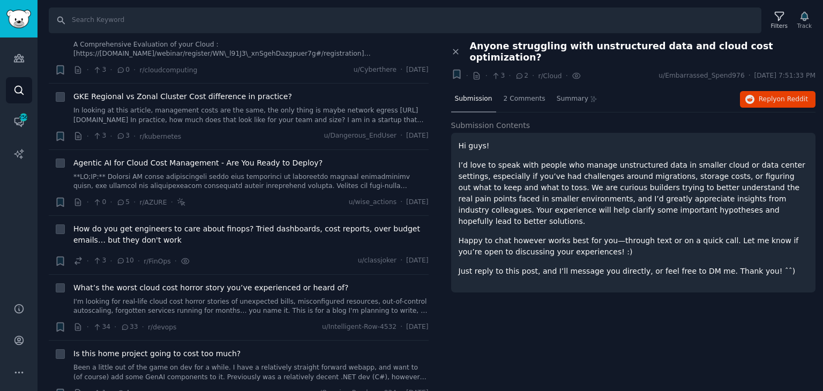
scroll to position [3103, 0]
